Goal: Task Accomplishment & Management: Use online tool/utility

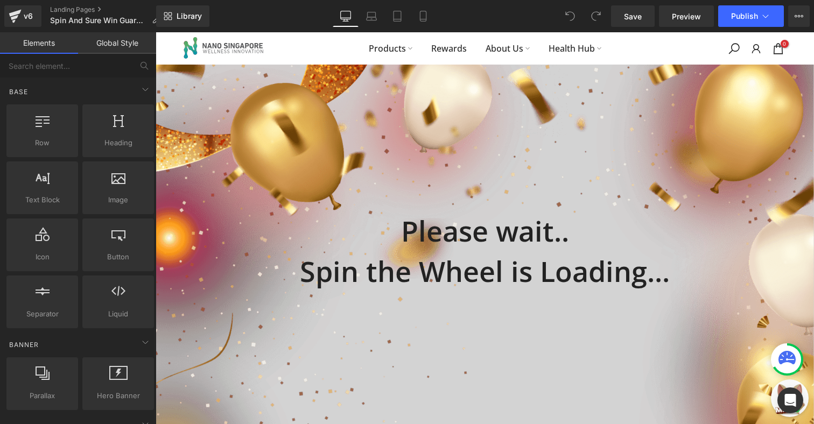
click at [128, 45] on link "Global Style" at bounding box center [117, 43] width 78 height 22
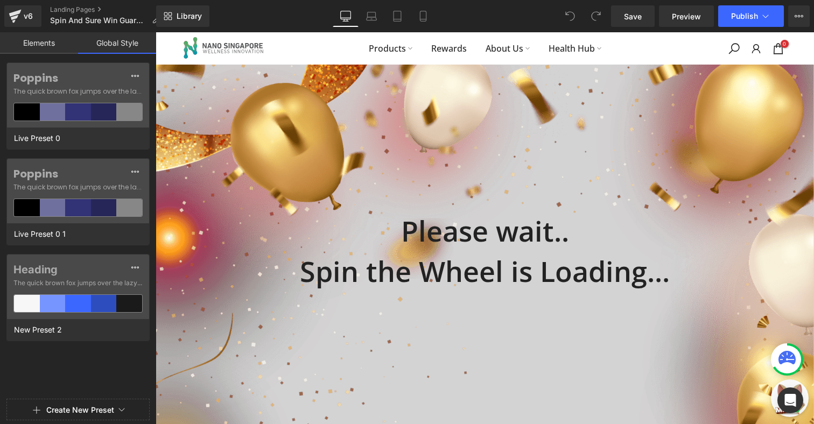
click at [50, 43] on link "Elements" at bounding box center [39, 43] width 78 height 22
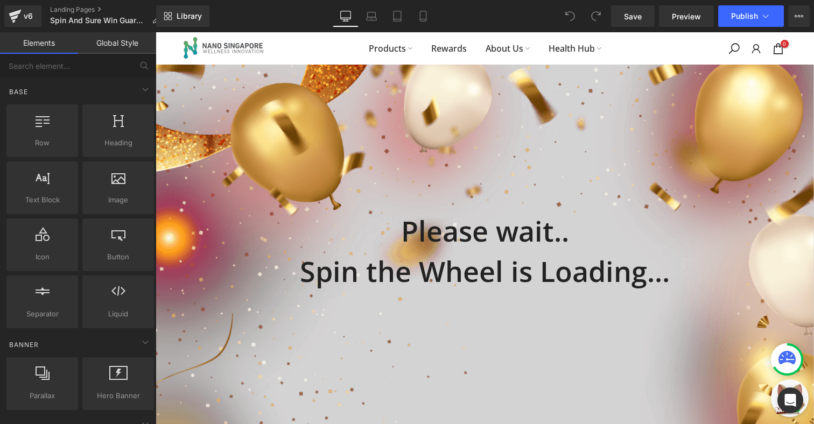
click at [183, 50] on img at bounding box center [225, 47] width 88 height 31
click at [316, 55] on div "Products Rewards About Us Health Hub 0 / $0.00" at bounding box center [485, 48] width 625 height 32
click at [800, 20] on icon at bounding box center [799, 16] width 9 height 9
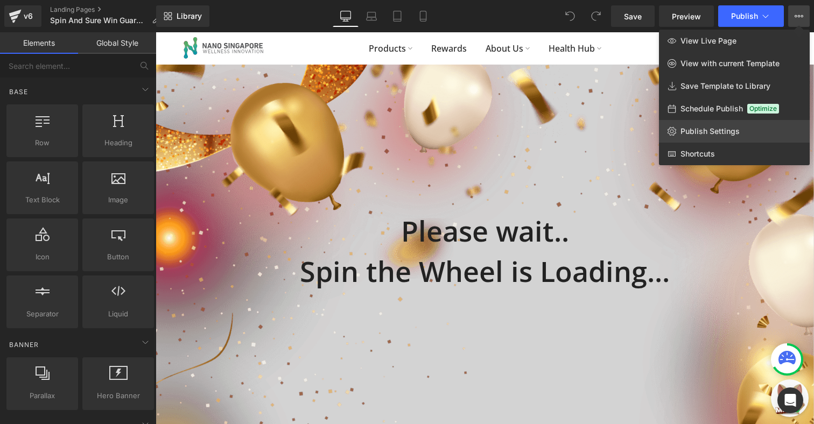
click at [715, 134] on span "Publish Settings" at bounding box center [710, 132] width 59 height 10
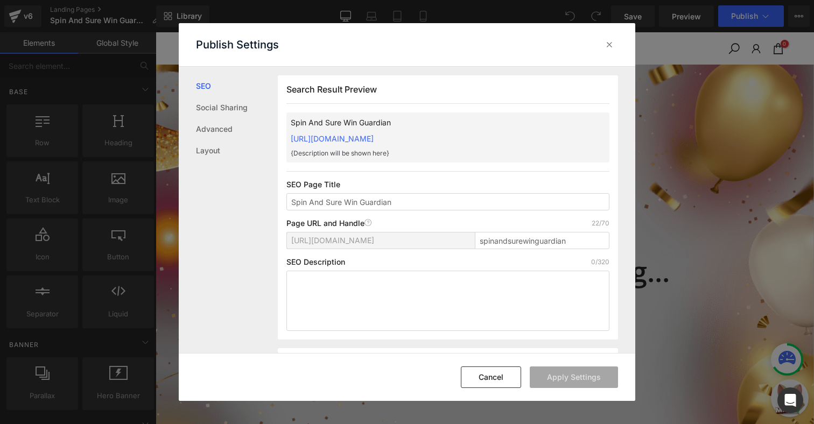
scroll to position [1, 0]
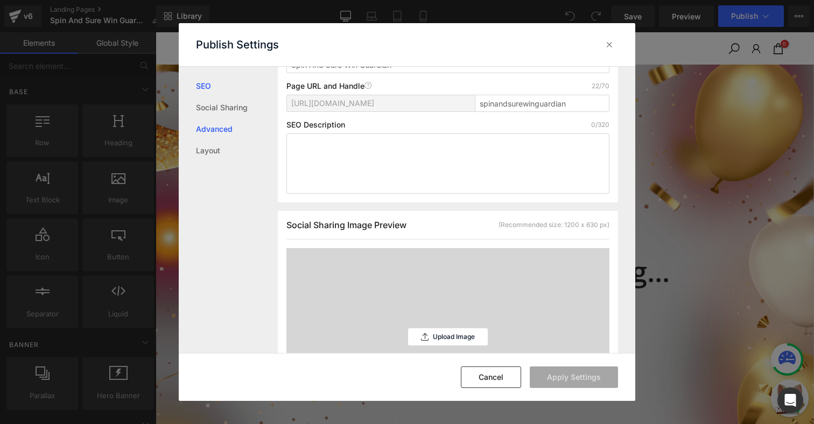
click at [236, 126] on link "Advanced" at bounding box center [237, 129] width 82 height 22
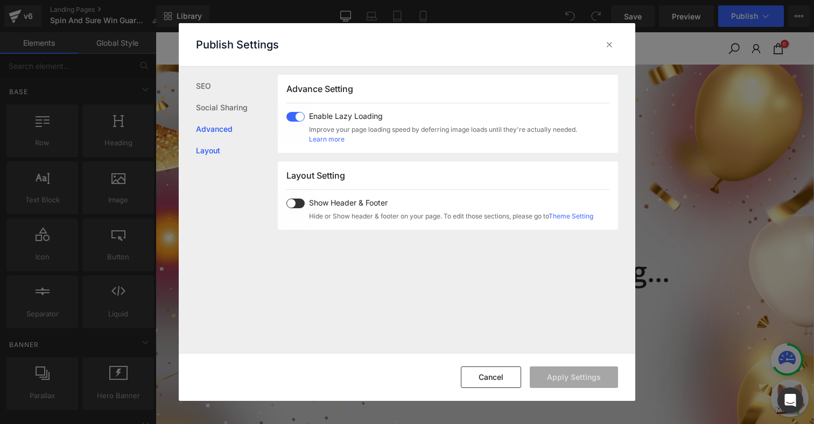
click at [220, 154] on link "Layout" at bounding box center [237, 151] width 82 height 22
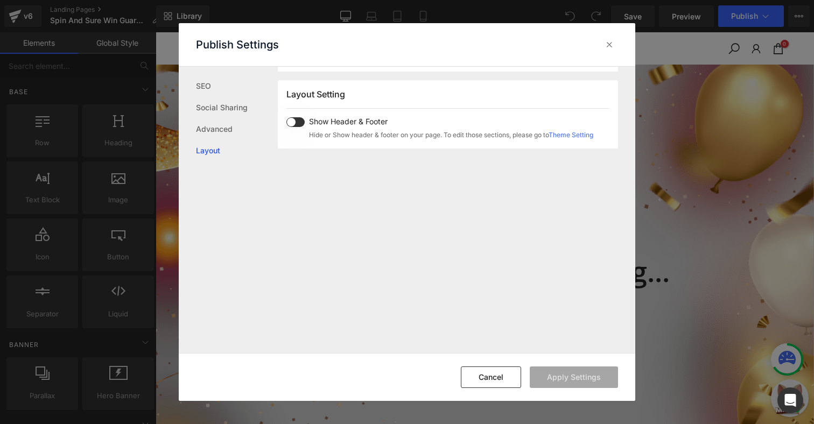
scroll to position [642, 0]
click at [231, 123] on link "Advanced" at bounding box center [237, 129] width 82 height 22
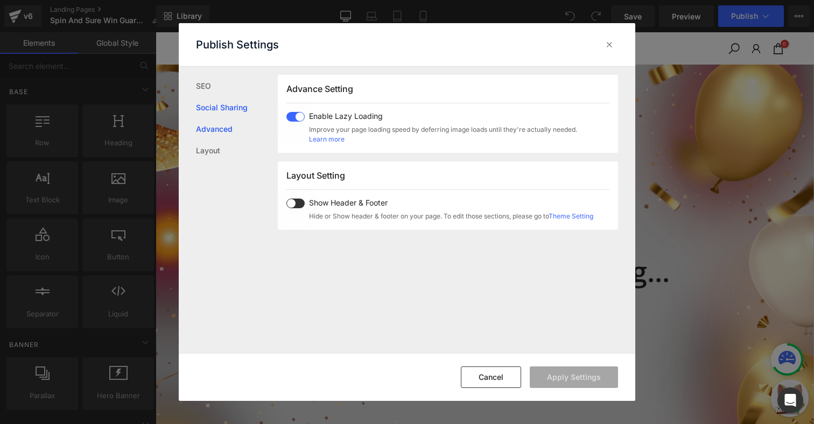
click at [234, 101] on link "Social Sharing" at bounding box center [237, 108] width 82 height 22
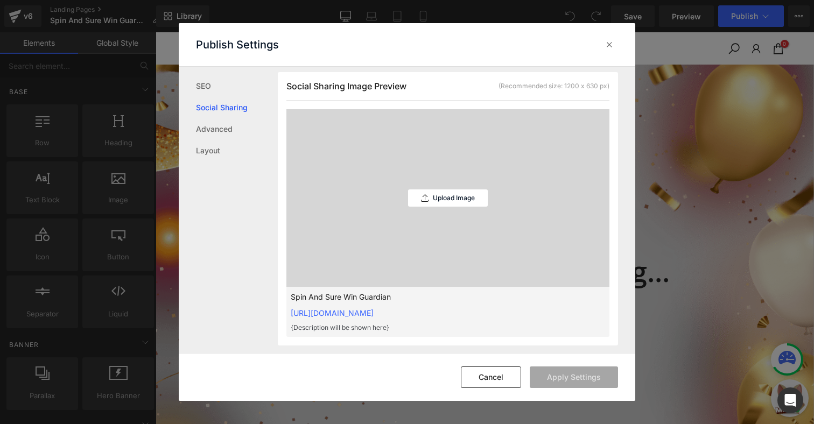
scroll to position [274, 0]
click at [613, 43] on icon at bounding box center [609, 44] width 11 height 11
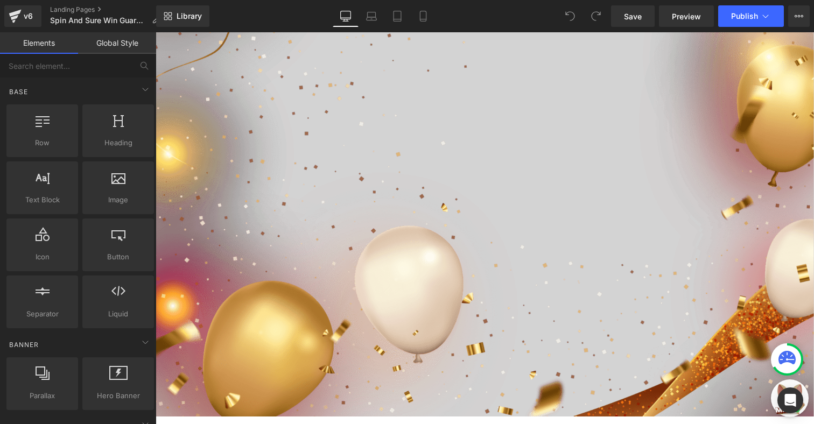
scroll to position [0, 0]
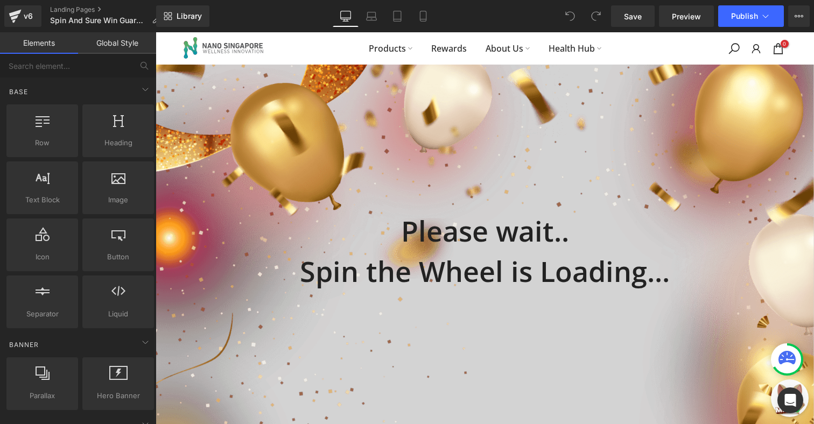
click at [371, 169] on div "Please wait.. Spin the Wheel is Loading..." at bounding box center [485, 210] width 659 height 161
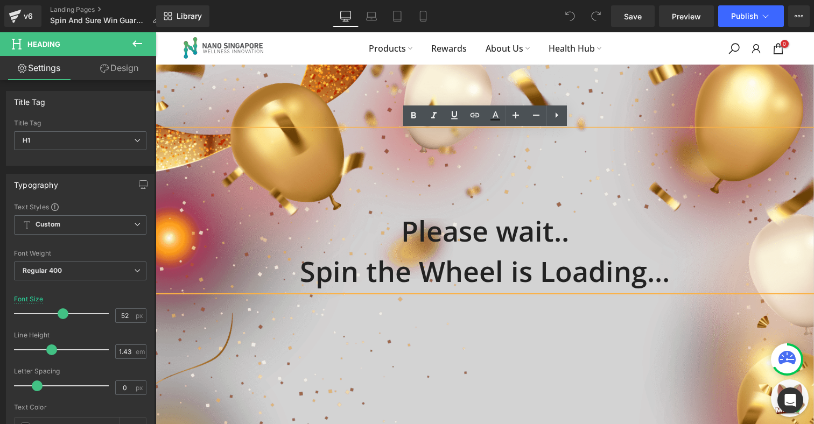
click at [314, 43] on nav "Products Rewards About Us Health Hub" at bounding box center [485, 48] width 400 height 15
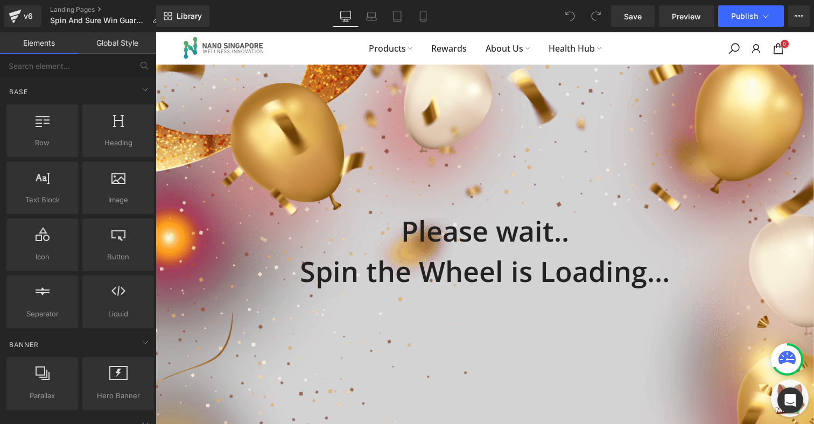
click at [671, 52] on nav "Products Rewards About Us Health Hub" at bounding box center [485, 48] width 400 height 15
click at [366, 23] on link "Laptop" at bounding box center [372, 16] width 26 height 22
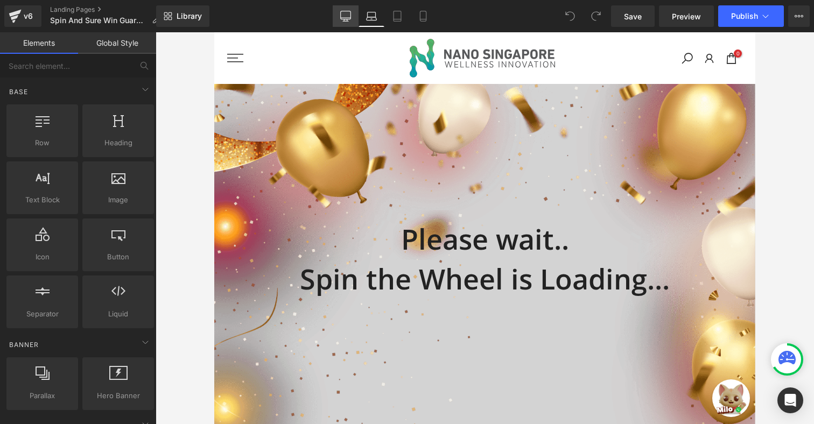
click at [343, 16] on icon at bounding box center [345, 16] width 11 height 11
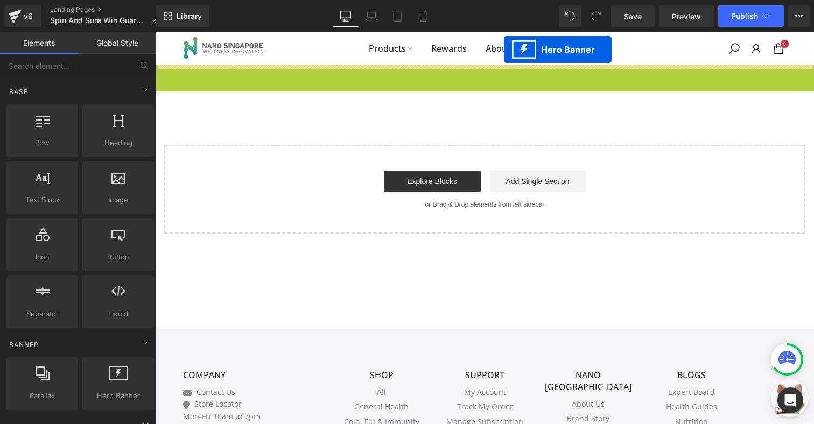
drag, startPoint x: 509, startPoint y: 72, endPoint x: 504, endPoint y: 57, distance: 16.4
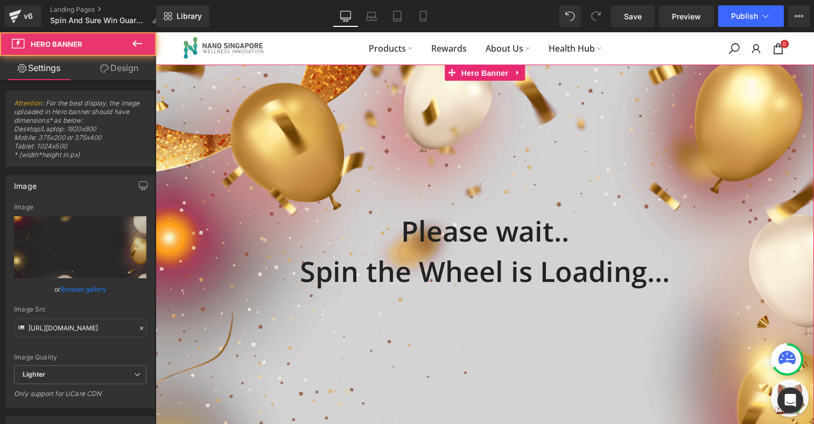
click at [504, 70] on span "Hero Banner" at bounding box center [485, 73] width 52 height 16
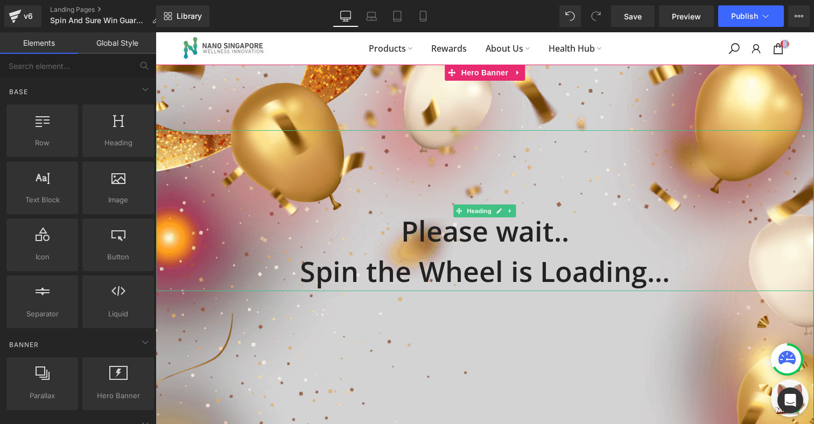
drag, startPoint x: 639, startPoint y: 57, endPoint x: 611, endPoint y: 133, distance: 81.5
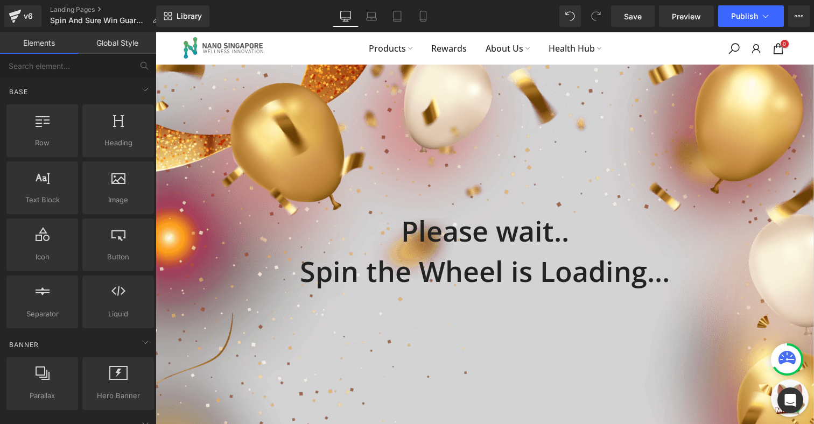
click at [671, 33] on div "Products Rewards About Us Health Hub 0 / $0.00" at bounding box center [485, 48] width 625 height 32
click at [652, 64] on div "Products Rewards About Us Health Hub 0 / $0.00" at bounding box center [485, 48] width 625 height 32
click at [289, 39] on div "Products Rewards About Us Health Hub 0 / $0.00" at bounding box center [485, 48] width 625 height 32
click at [102, 48] on link "Global Style" at bounding box center [117, 43] width 78 height 22
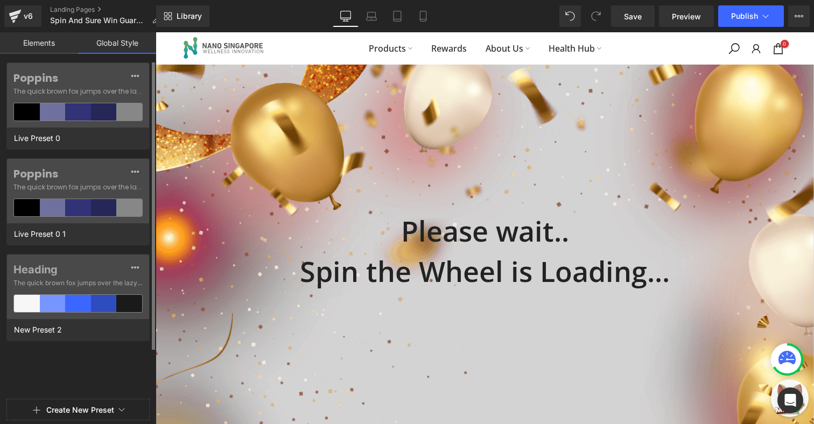
click at [53, 44] on link "Elements" at bounding box center [39, 43] width 78 height 22
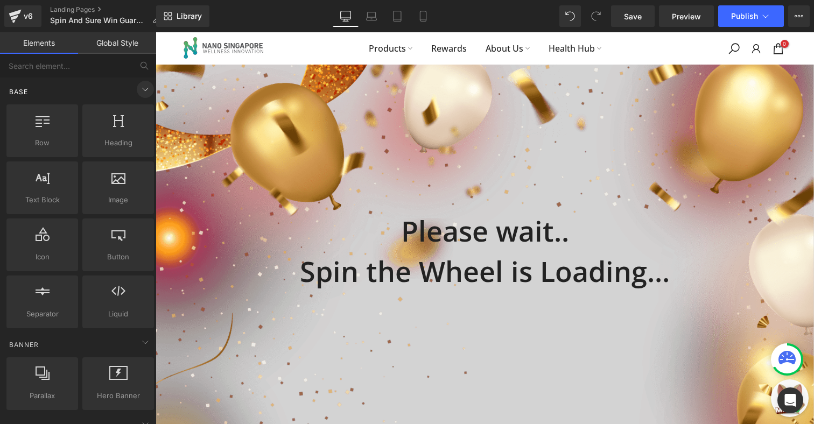
click at [139, 90] on icon at bounding box center [145, 89] width 13 height 13
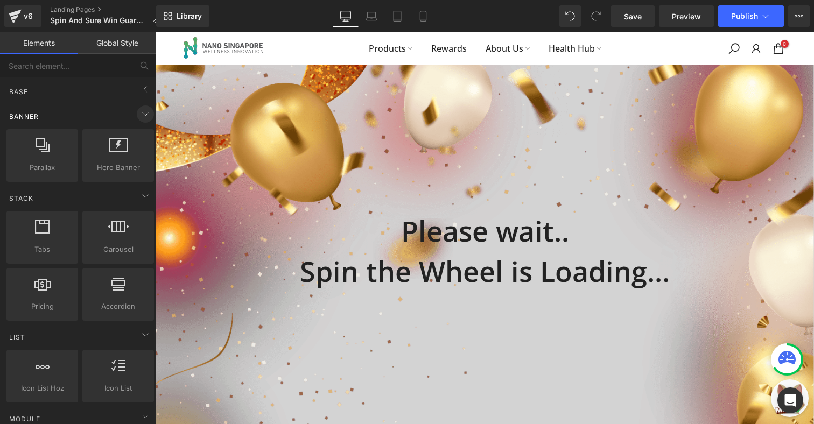
click at [140, 110] on icon at bounding box center [145, 114] width 13 height 13
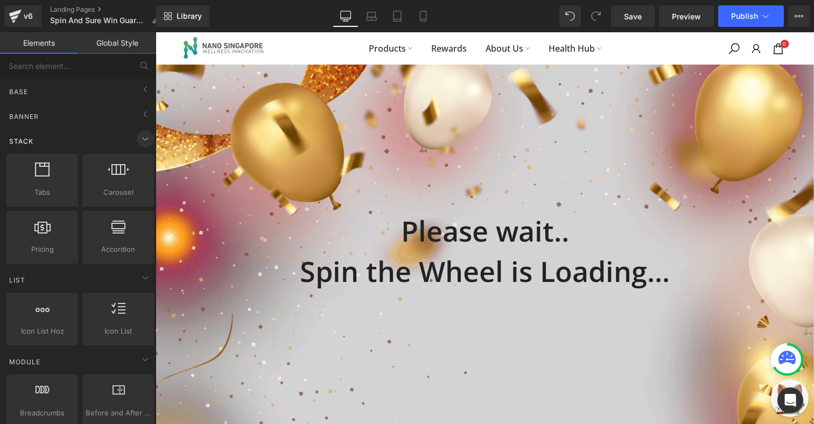
click at [144, 138] on icon at bounding box center [145, 139] width 13 height 13
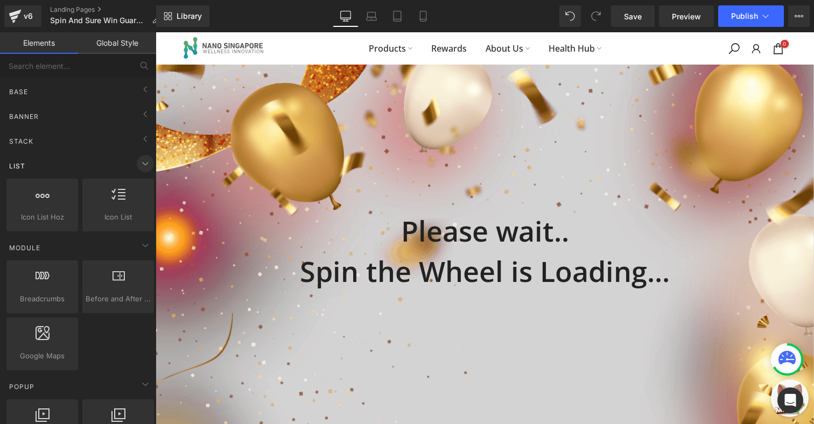
click at [144, 164] on icon at bounding box center [145, 163] width 13 height 13
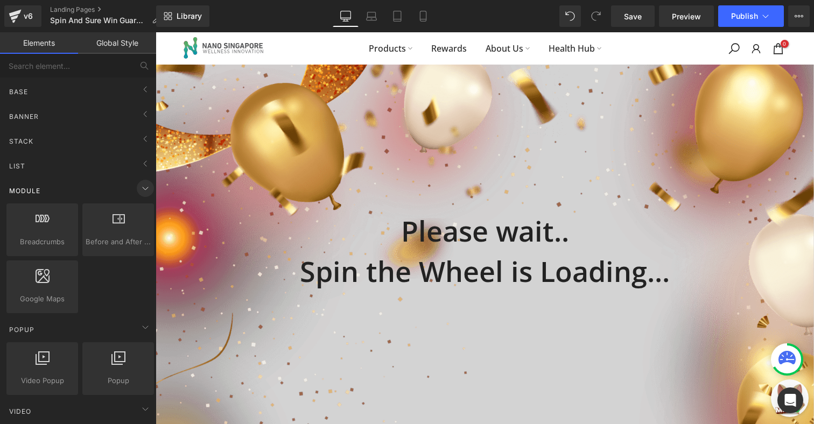
click at [139, 184] on icon at bounding box center [145, 188] width 13 height 13
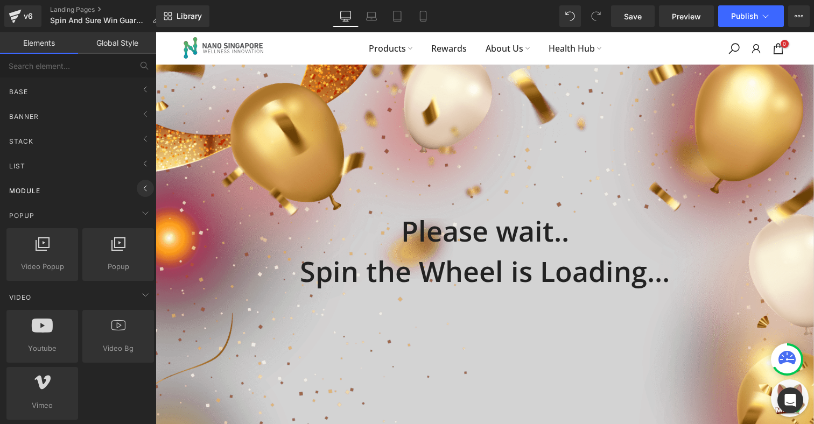
click at [139, 184] on icon at bounding box center [145, 188] width 13 height 13
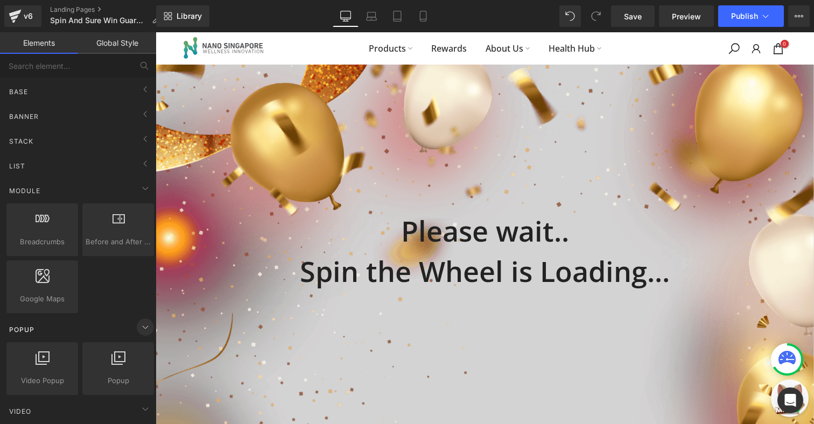
click at [143, 326] on icon at bounding box center [145, 327] width 5 height 3
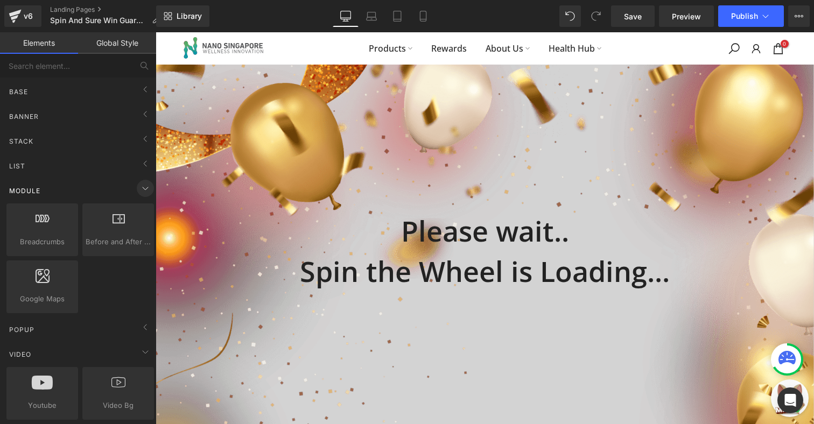
click at [144, 184] on icon at bounding box center [145, 188] width 13 height 13
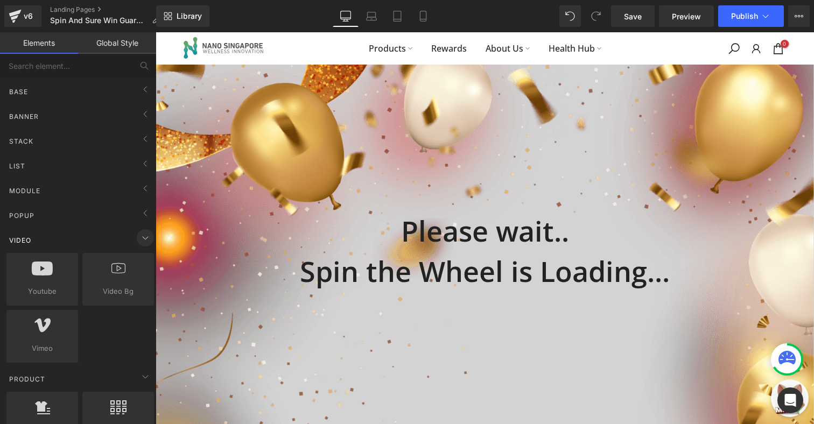
click at [141, 238] on icon at bounding box center [145, 238] width 13 height 13
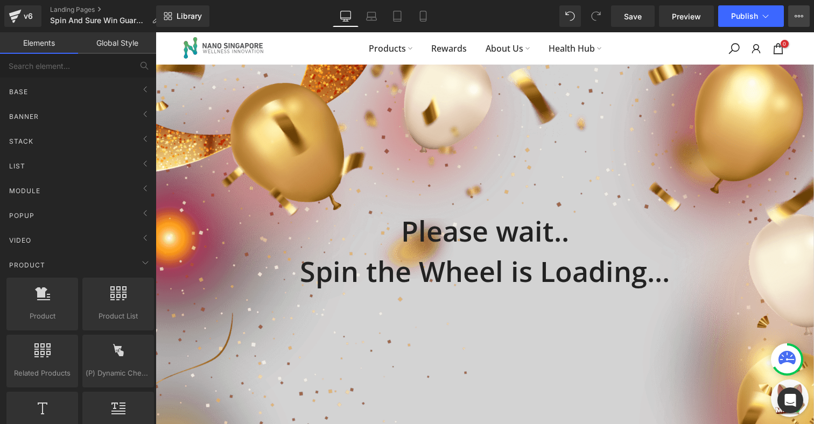
click at [794, 18] on button "View Live Page View with current Template Save Template to Library Schedule Pub…" at bounding box center [800, 16] width 22 height 22
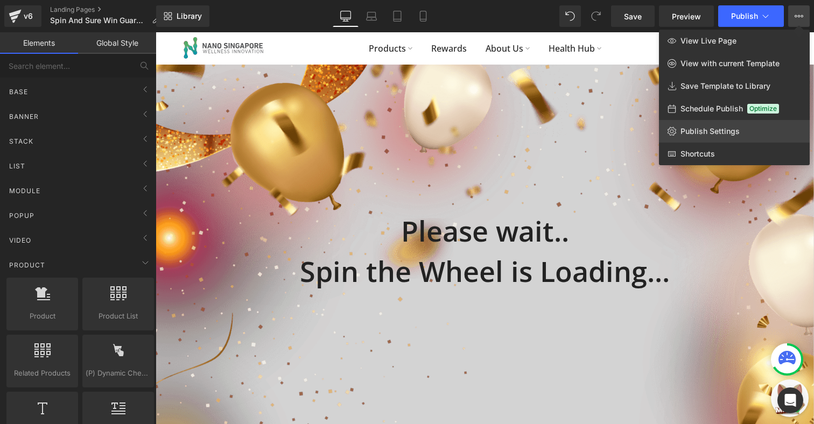
click at [740, 132] on link "Publish Settings" at bounding box center [734, 131] width 151 height 23
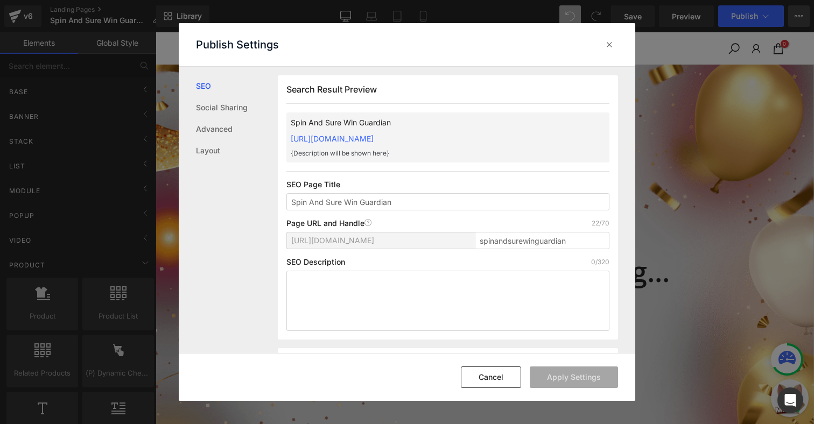
scroll to position [1, 0]
click at [207, 123] on link "Advanced" at bounding box center [237, 129] width 82 height 22
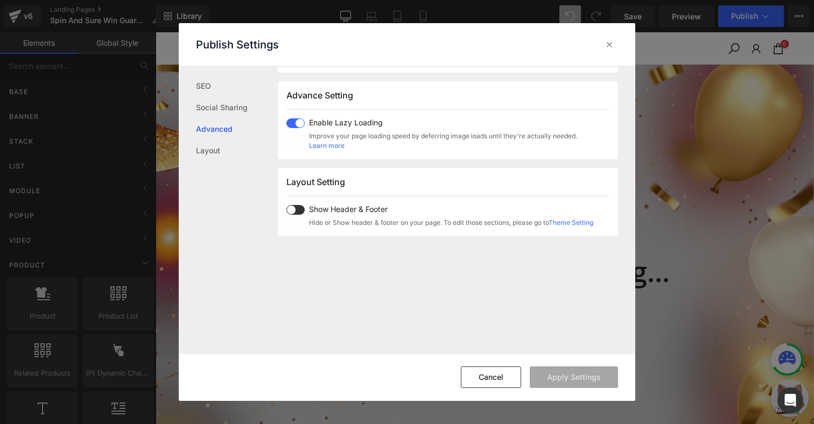
scroll to position [556, 0]
